Goal: Navigation & Orientation: Find specific page/section

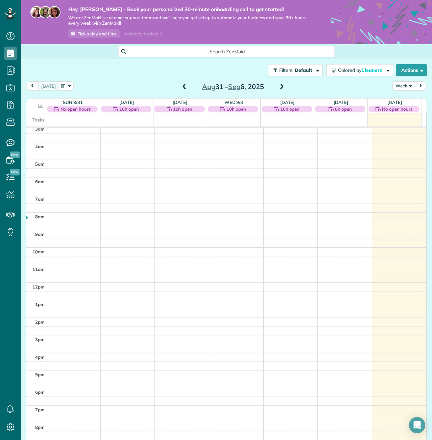
scroll to position [56, 0]
click at [6, 38] on icon at bounding box center [11, 36] width 14 height 14
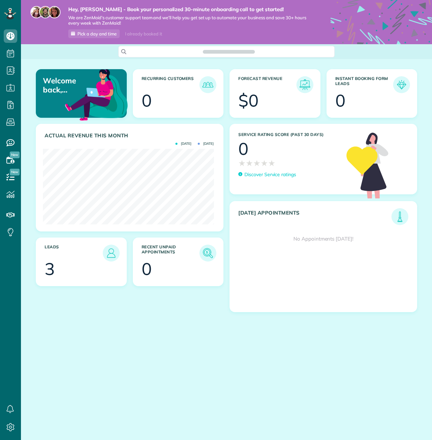
scroll to position [76, 171]
click at [8, 162] on icon at bounding box center [11, 160] width 14 height 14
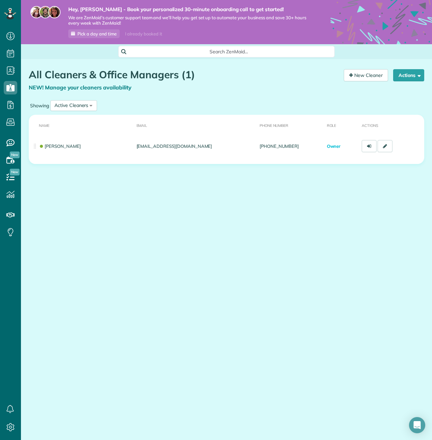
scroll to position [3, 3]
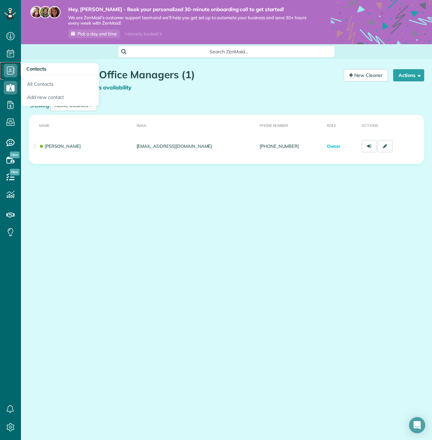
click at [7, 67] on icon at bounding box center [11, 71] width 14 height 14
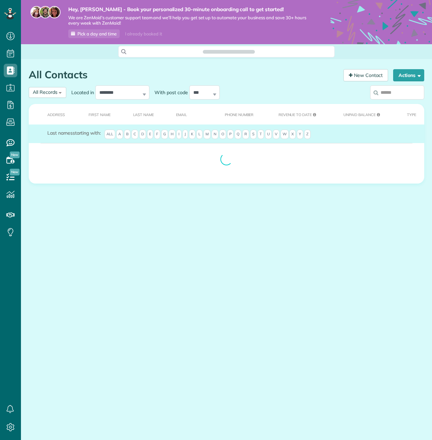
scroll to position [3, 3]
